Goal: Consume media (video, audio)

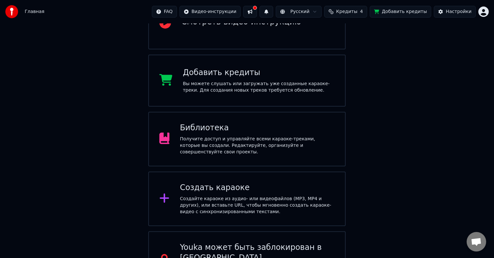
scroll to position [98, 0]
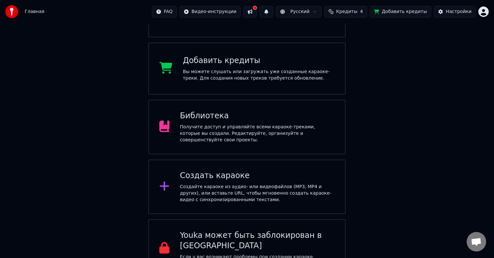
click at [208, 111] on div "Библиотека" at bounding box center [257, 116] width 155 height 10
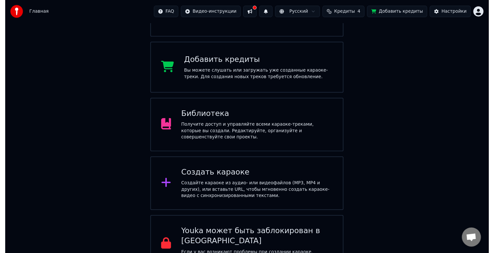
scroll to position [8, 0]
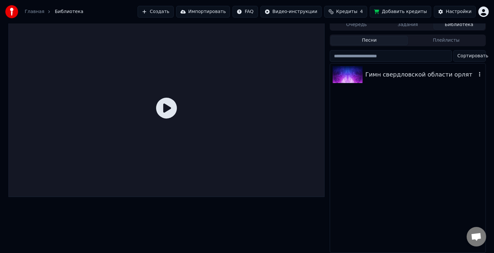
click at [369, 73] on div "Гимн свердловской области орлят" at bounding box center [420, 74] width 111 height 9
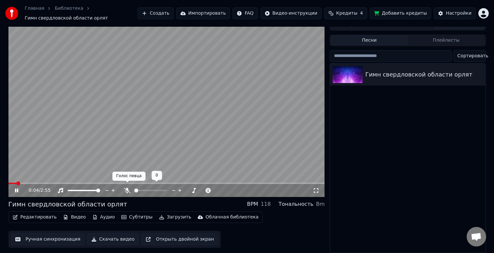
click at [129, 188] on icon at bounding box center [127, 190] width 7 height 5
click at [81, 190] on span at bounding box center [84, 190] width 33 height 1
click at [75, 188] on span at bounding box center [76, 190] width 4 height 4
click at [68, 188] on span at bounding box center [70, 190] width 4 height 4
click at [100, 188] on span at bounding box center [98, 190] width 4 height 4
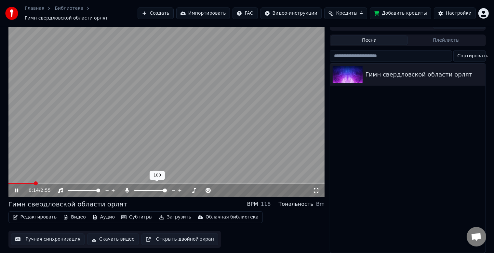
click at [156, 190] on span at bounding box center [150, 190] width 33 height 1
click at [312, 188] on div "0:17 / 2:55" at bounding box center [171, 190] width 284 height 7
drag, startPoint x: 313, startPoint y: 187, endPoint x: 313, endPoint y: 193, distance: 5.2
click at [313, 188] on icon at bounding box center [316, 190] width 7 height 5
